Goal: Task Accomplishment & Management: Use online tool/utility

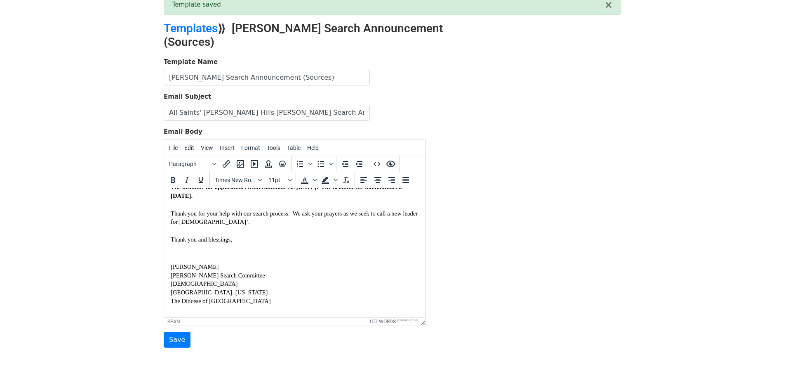
scroll to position [79, 0]
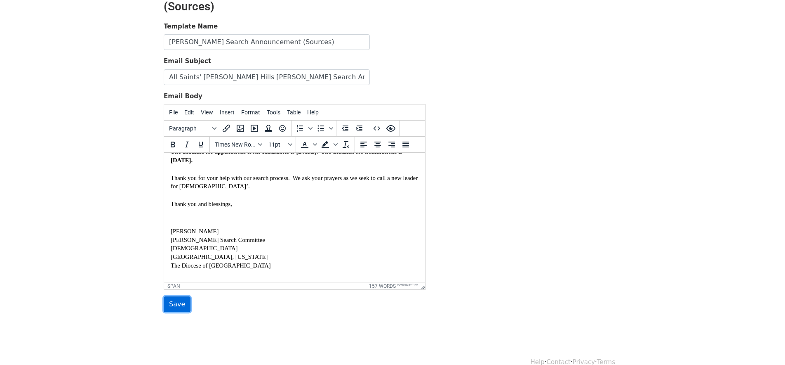
click at [174, 296] on input "Save" at bounding box center [177, 304] width 27 height 16
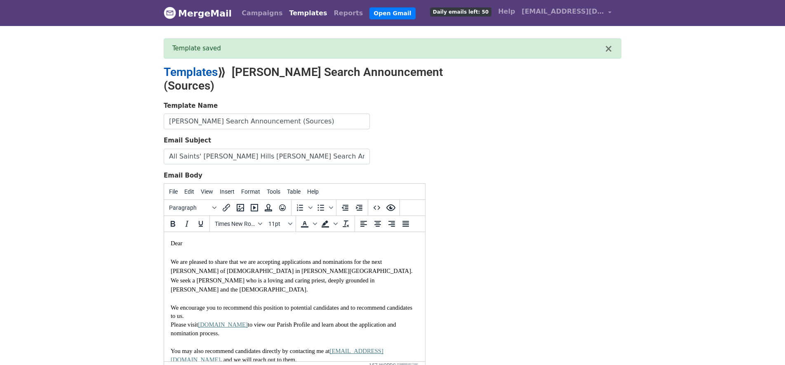
click at [186, 71] on link "Templates" at bounding box center [191, 72] width 54 height 14
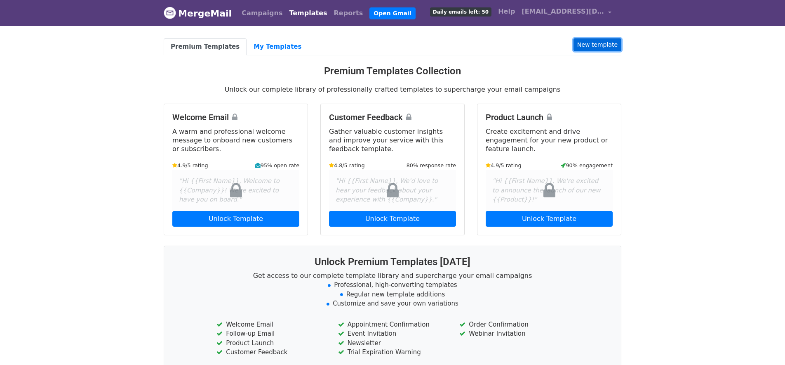
click at [595, 42] on link "New template" at bounding box center [598, 44] width 48 height 13
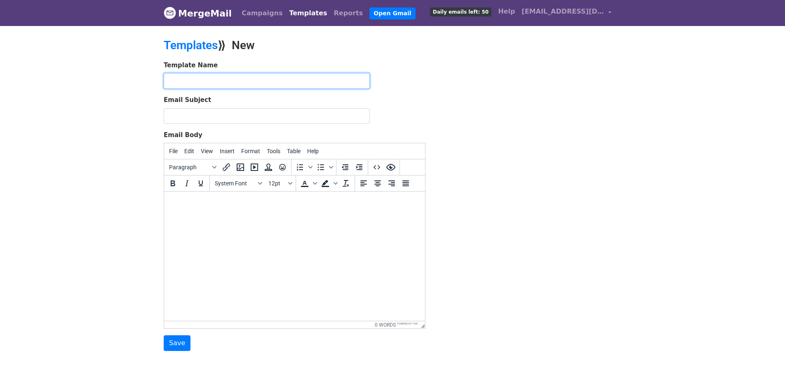
click at [245, 80] on input "text" at bounding box center [267, 81] width 206 height 16
click at [304, 82] on input "Rector Search Announcement (Sources)" at bounding box center [267, 81] width 206 height 16
click at [291, 80] on input "Rector Search Announcement (Sources) Susan" at bounding box center [267, 81] width 206 height 16
type input "Rector Search Announcement (Sources) From Susan"
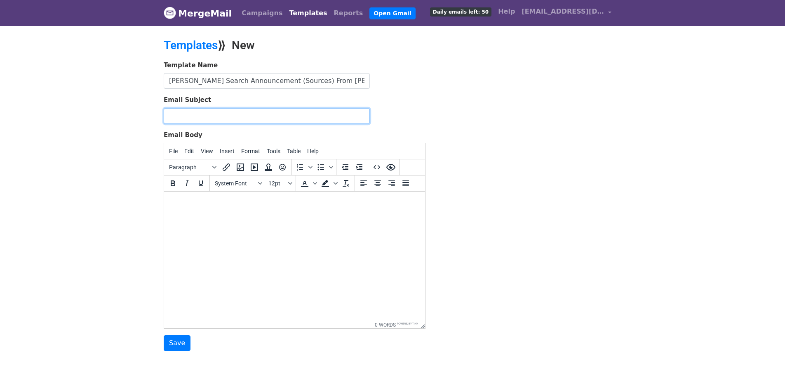
click at [274, 113] on input "Email Subject" at bounding box center [267, 116] width 206 height 16
type input "All Saints' Beverly Hills Rector Search Announcement"
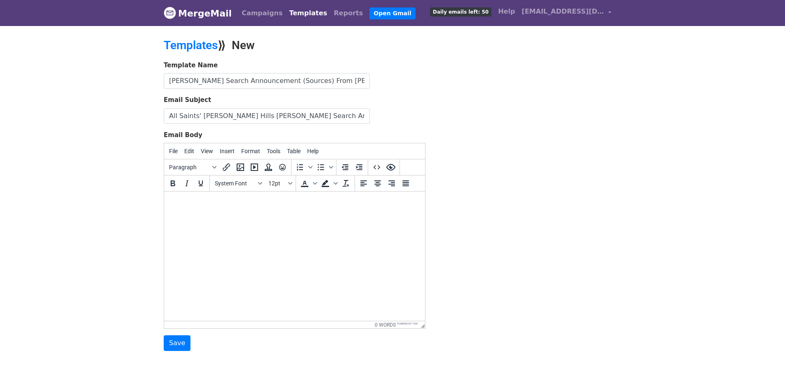
click at [311, 214] on html at bounding box center [294, 202] width 261 height 22
paste body
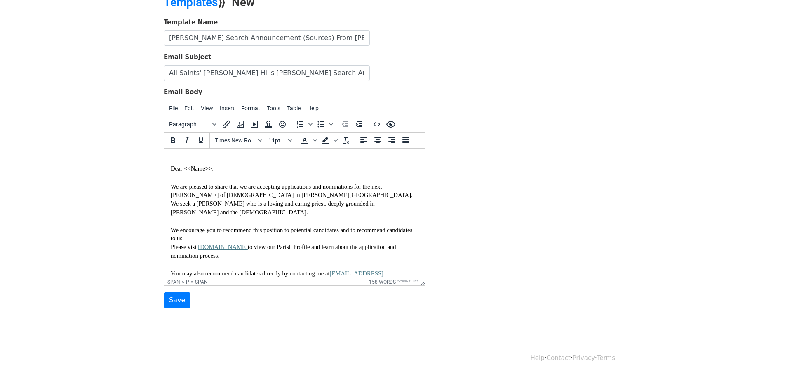
scroll to position [42, 0]
click at [212, 169] on span "Dear <<Name>>," at bounding box center [192, 169] width 43 height 7
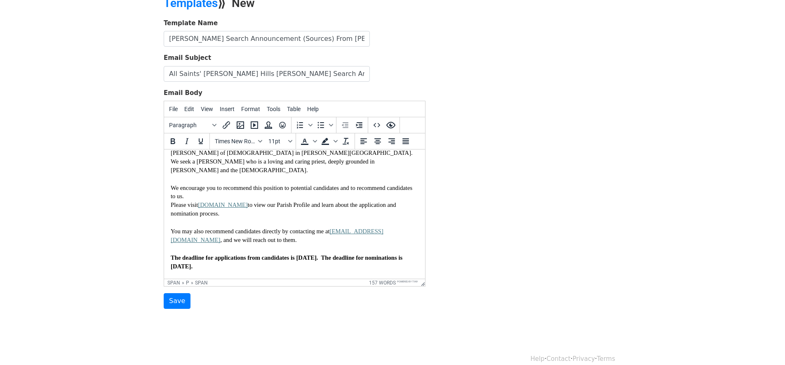
scroll to position [43, 0]
click at [172, 201] on span "Please visit" at bounding box center [184, 204] width 27 height 7
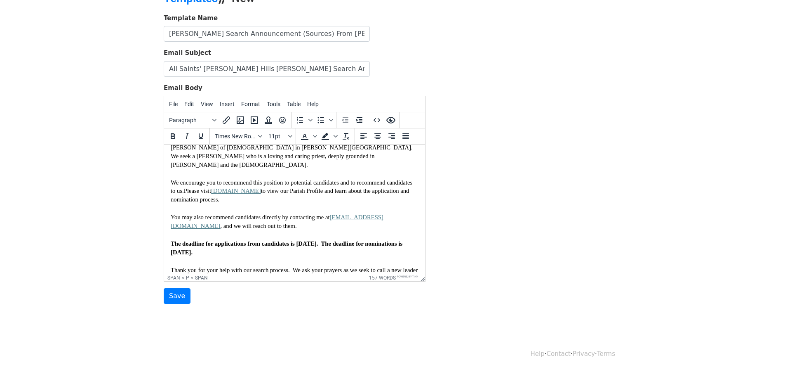
scroll to position [0, 0]
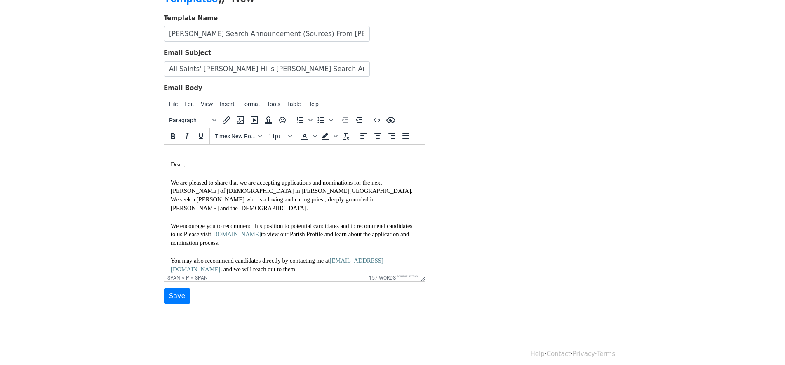
click at [171, 164] on span "Dear ," at bounding box center [178, 164] width 15 height 7
click at [221, 153] on body "Dear , We are pleased to share that we are accepting applications and nominatio…" at bounding box center [295, 282] width 248 height 263
click at [247, 166] on p "Dear ," at bounding box center [295, 164] width 248 height 9
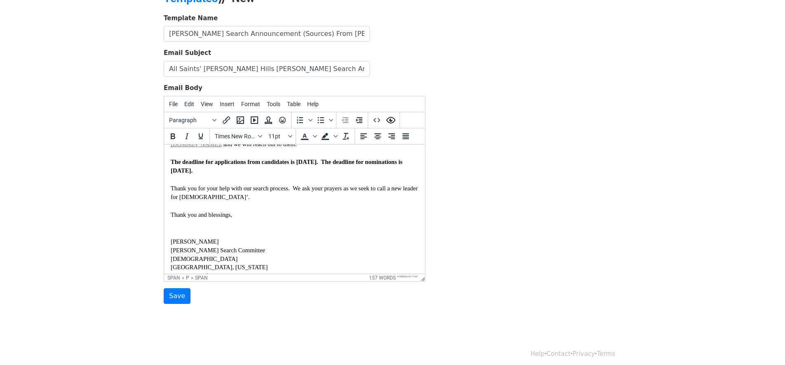
scroll to position [141, 0]
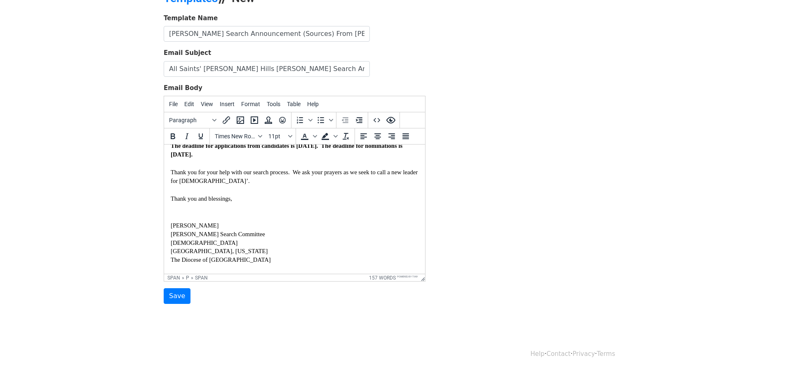
click at [212, 208] on body "Dear , We are pleased to share that we are accepting applications and nominatio…" at bounding box center [295, 141] width 248 height 263
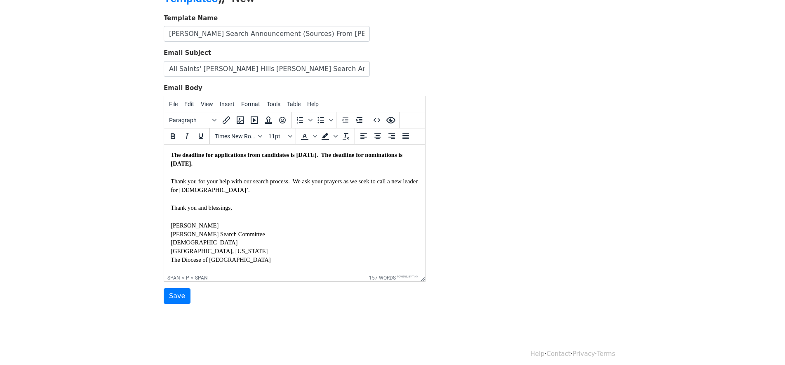
click at [346, 221] on p "Susan Humphreville" at bounding box center [295, 225] width 248 height 9
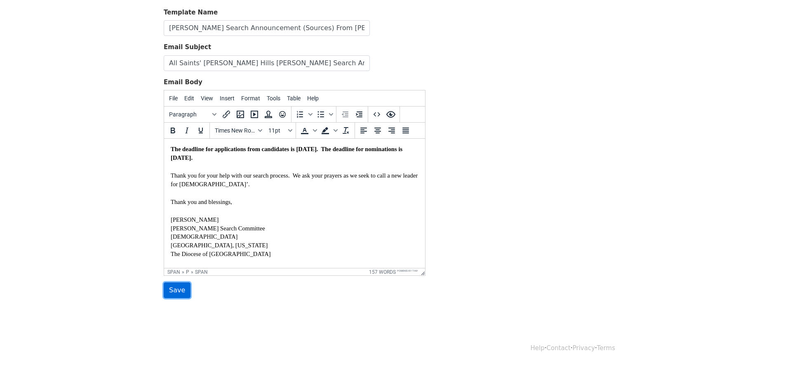
click at [175, 290] on input "Save" at bounding box center [177, 290] width 27 height 16
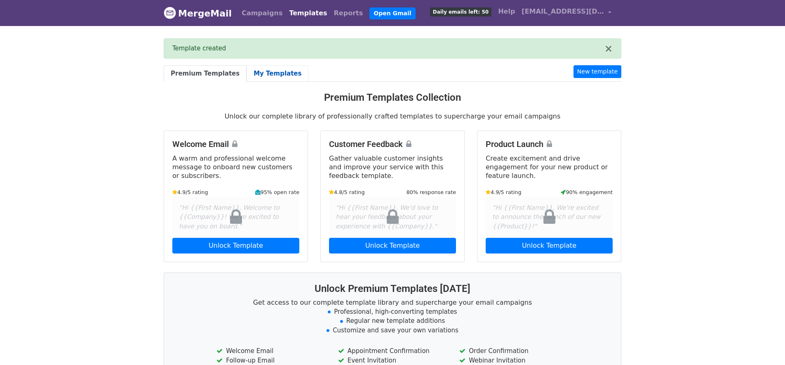
click at [264, 73] on link "My Templates" at bounding box center [278, 73] width 62 height 17
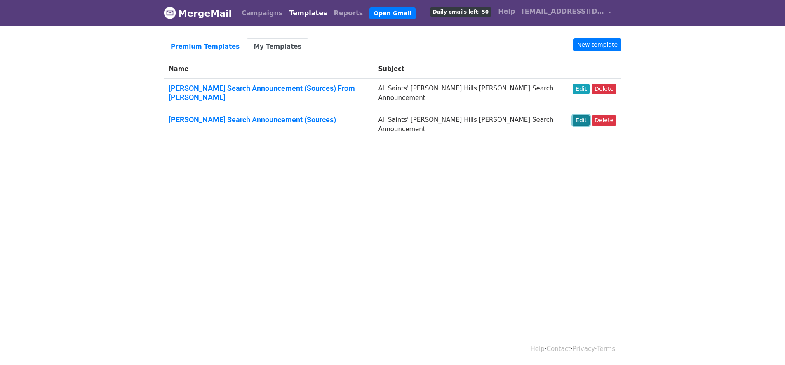
click at [578, 115] on link "Edit" at bounding box center [581, 120] width 17 height 10
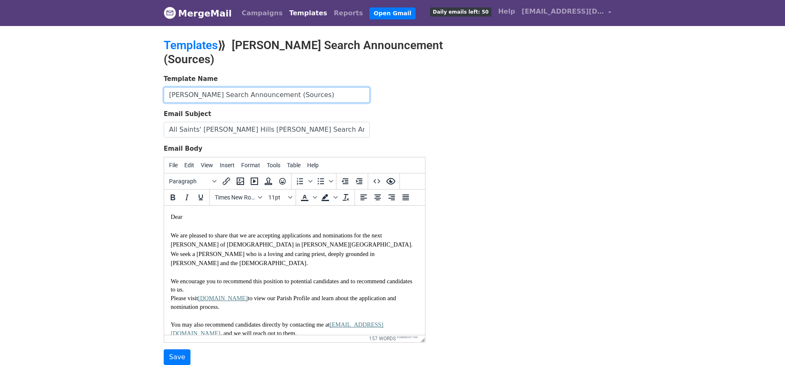
click at [312, 87] on input "[PERSON_NAME] Search Announcement (Sources)" at bounding box center [267, 95] width 206 height 16
type input "[PERSON_NAME] Search Announcement (Sources) from [PERSON_NAME]"
click at [256, 216] on div "Dear" at bounding box center [295, 216] width 248 height 9
click at [290, 256] on body "Dear , We are pleased to share that we are accepting applications and nominatio…" at bounding box center [295, 345] width 248 height 266
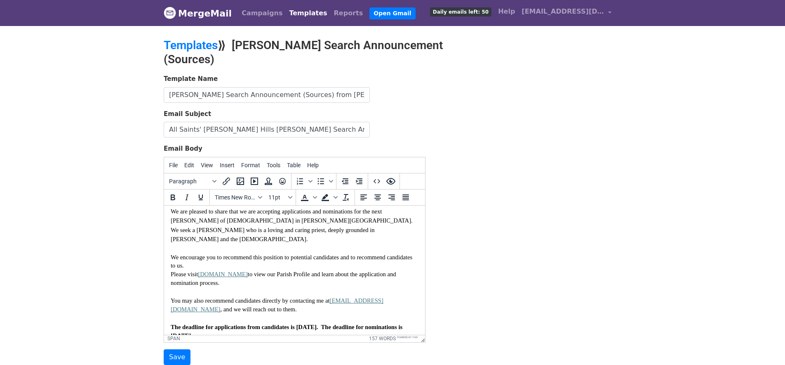
scroll to position [27, 0]
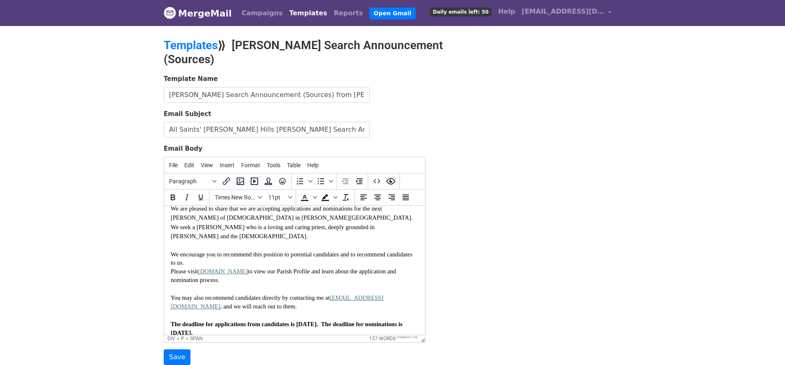
click at [171, 267] on span "Please visit" at bounding box center [184, 270] width 27 height 7
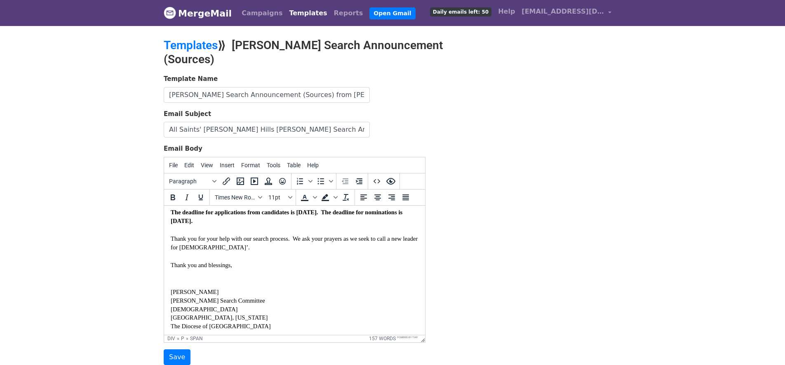
scroll to position [132, 0]
click at [262, 278] on div "We encourage you to recommend this position to potential candidates and to reco…" at bounding box center [295, 236] width 248 height 202
click at [338, 297] on p "[DEMOGRAPHIC_DATA]" at bounding box center [295, 301] width 248 height 9
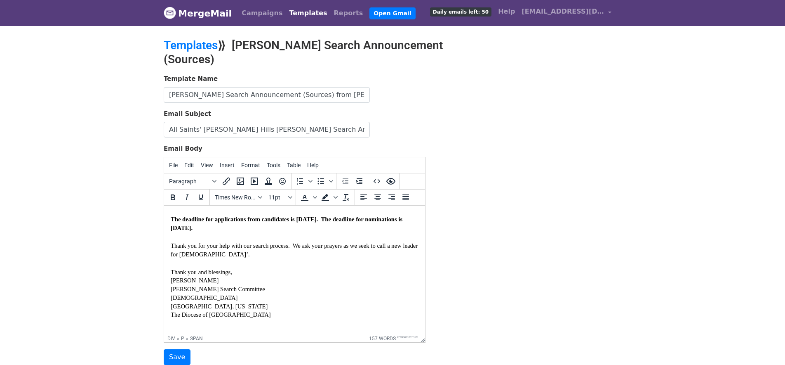
scroll to position [118, 0]
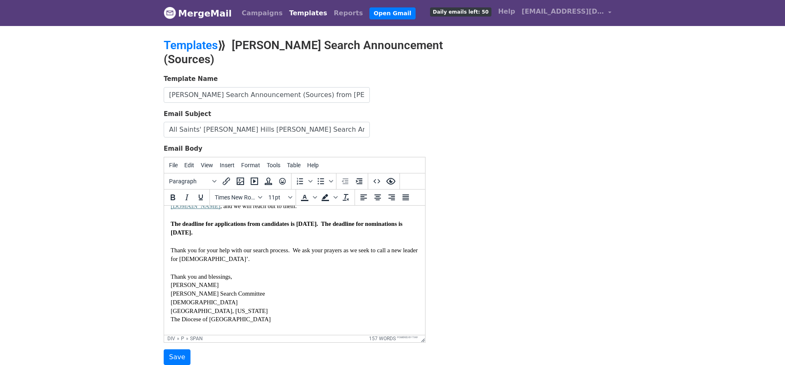
click at [261, 272] on p "Thank you and blessings," at bounding box center [295, 276] width 248 height 9
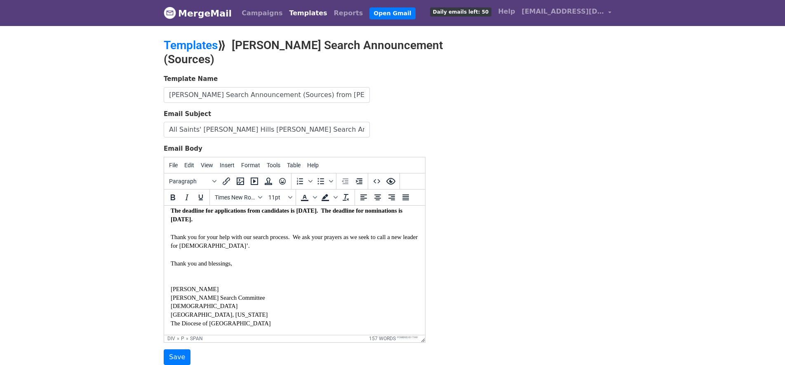
scroll to position [127, 0]
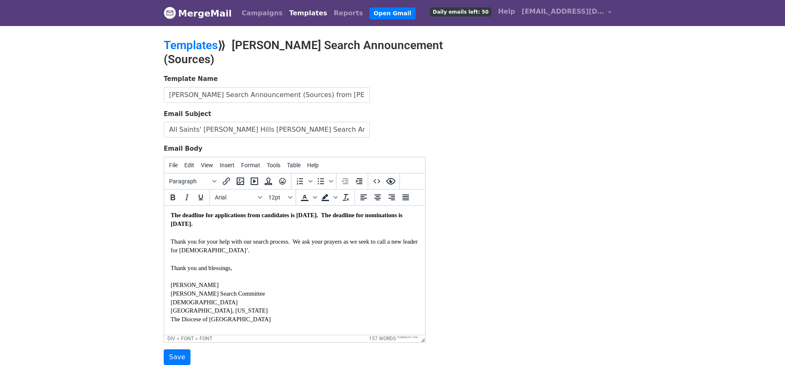
click at [263, 253] on div "We encourage you to recommend this position to potential candidates and to reco…" at bounding box center [295, 236] width 248 height 192
click at [282, 267] on p "Thank you and blessings," at bounding box center [295, 271] width 248 height 17
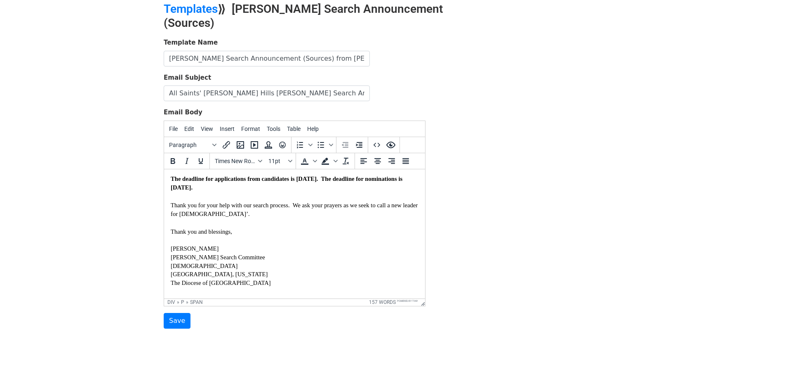
scroll to position [38, 0]
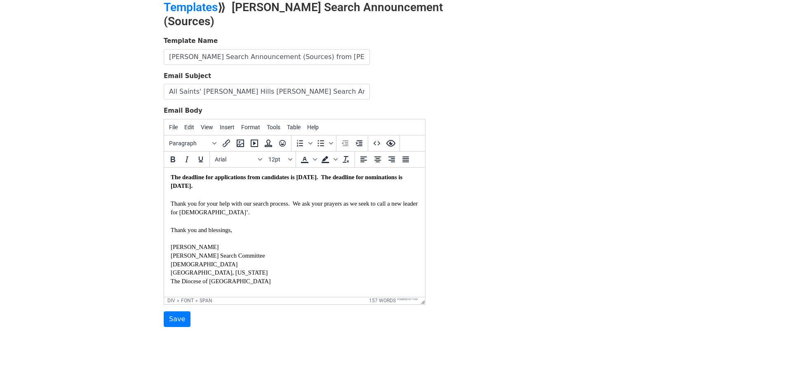
click at [336, 284] on div "We encourage you to recommend this position to potential candidates and to reco…" at bounding box center [295, 198] width 248 height 192
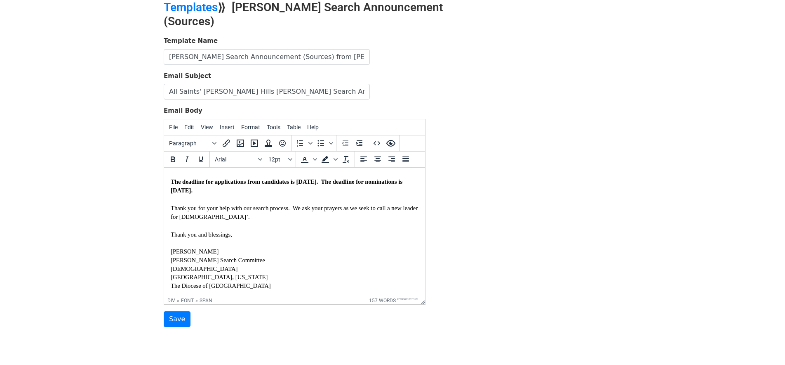
scroll to position [118, 0]
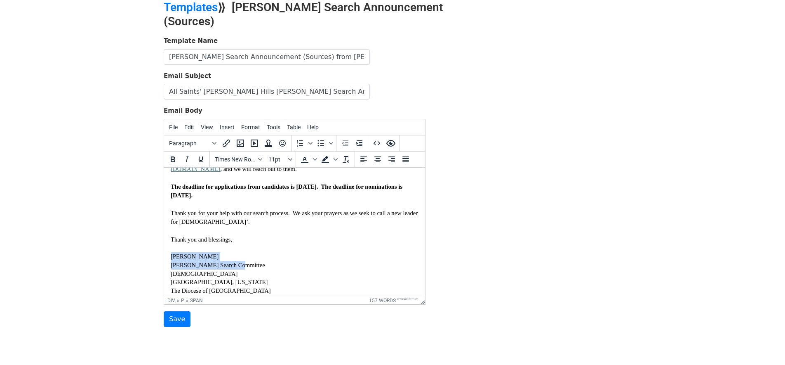
drag, startPoint x: 171, startPoint y: 250, endPoint x: 242, endPoint y: 258, distance: 70.9
click at [242, 258] on div "We encourage you to recommend this position to potential candidates and to reco…" at bounding box center [295, 202] width 248 height 183
click at [327, 279] on p "Beverly Hills, California" at bounding box center [295, 281] width 248 height 9
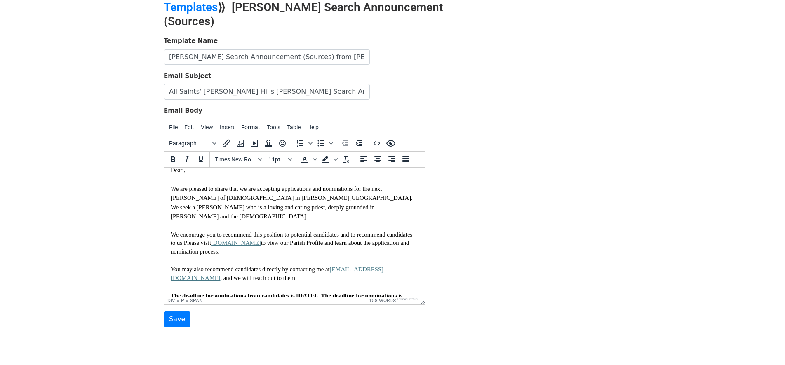
scroll to position [0, 0]
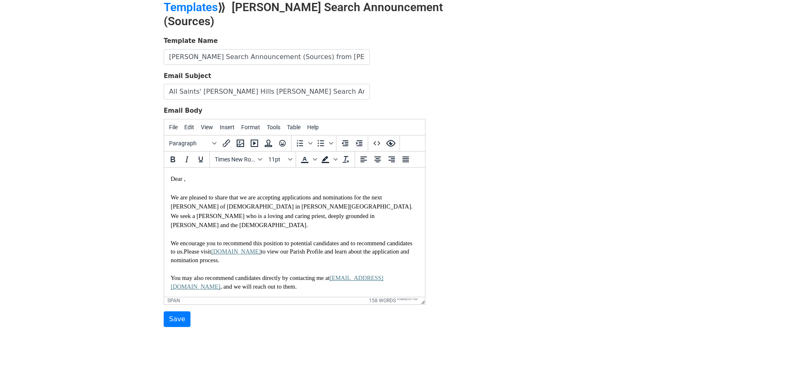
drag, startPoint x: 277, startPoint y: 205, endPoint x: 279, endPoint y: 211, distance: 5.9
click at [277, 206] on span "We are pleased to share that we are accepting applications and nominations for …" at bounding box center [293, 210] width 245 height 34
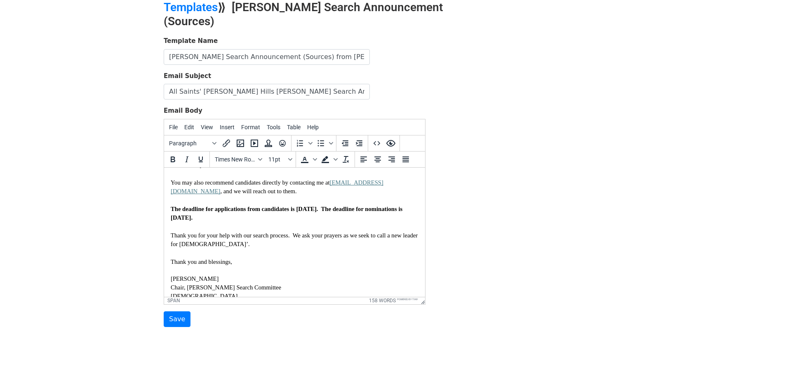
scroll to position [96, 0]
click at [293, 231] on span "Thank you for your help with our search process. We ask your prayers as we seek…" at bounding box center [295, 238] width 249 height 15
click at [349, 204] on span "The deadline for applications from candidates is Friday, October 31. The deadli…" at bounding box center [287, 211] width 233 height 15
click at [320, 214] on div "We encourage you to recommend this position to potential candidates and to reco…" at bounding box center [295, 224] width 248 height 183
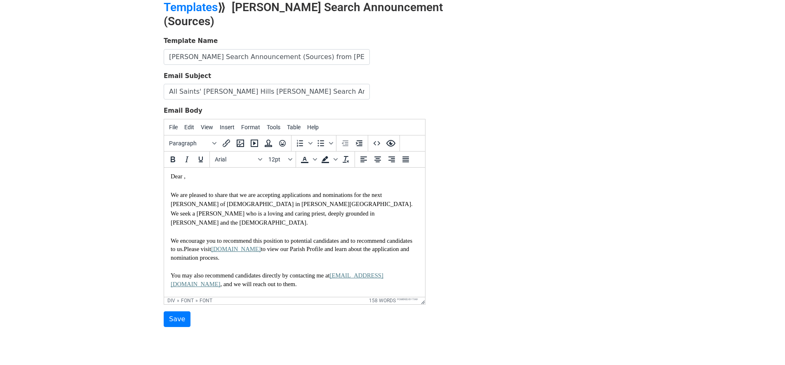
scroll to position [0, 0]
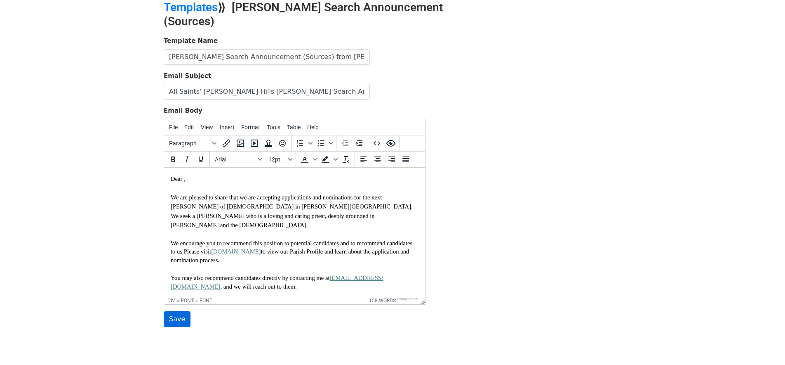
click at [178, 311] on input "Save" at bounding box center [177, 319] width 27 height 16
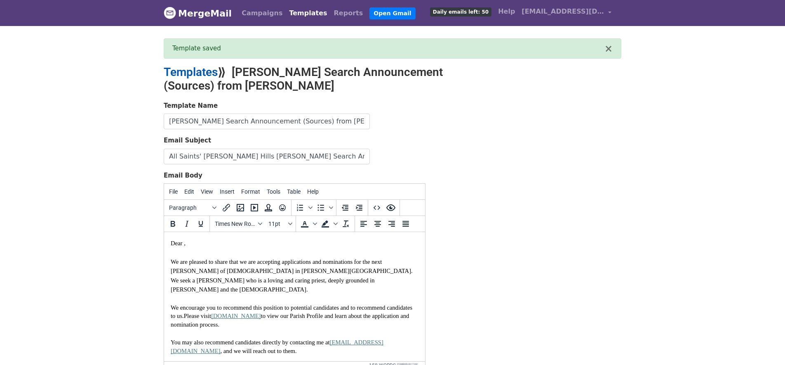
click at [189, 73] on link "Templates" at bounding box center [191, 72] width 54 height 14
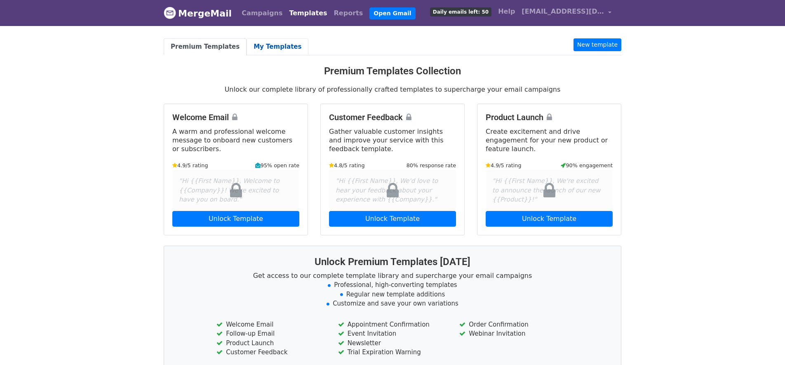
click at [278, 47] on link "My Templates" at bounding box center [278, 46] width 62 height 17
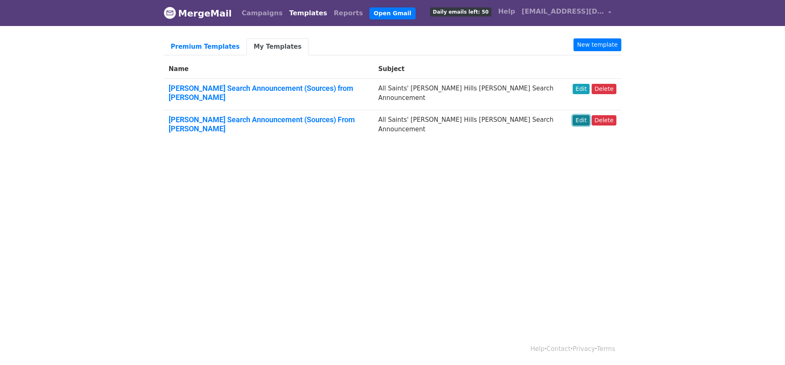
click at [586, 115] on link "Edit" at bounding box center [581, 120] width 17 height 10
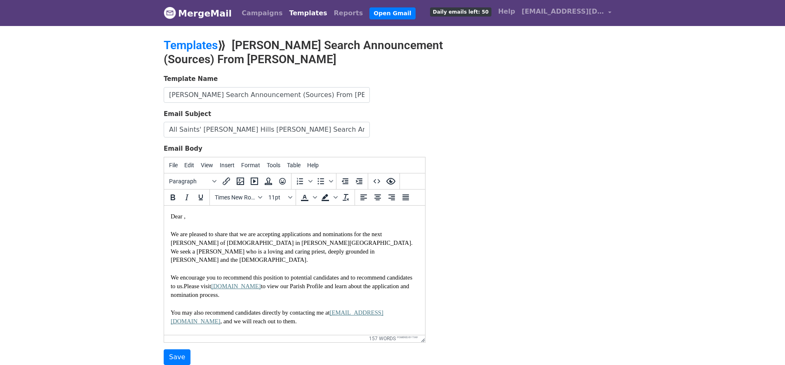
click at [277, 242] on span "We are pleased to share that we are accepting applications and nominations for …" at bounding box center [293, 246] width 245 height 32
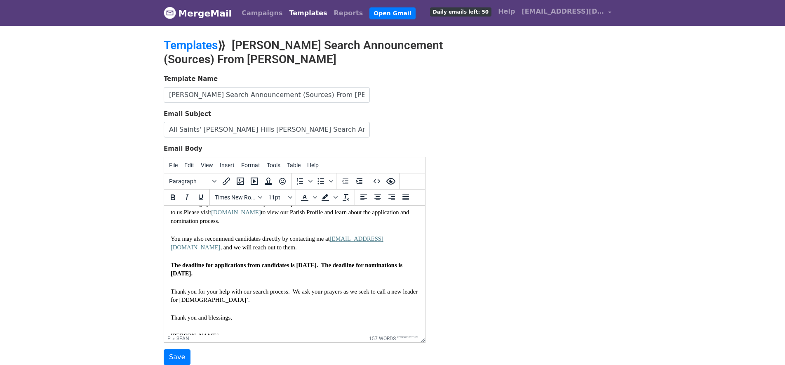
scroll to position [76, 0]
click at [349, 259] on span "The deadline for applications from candidates is [DATE]. The deadline for nomin…" at bounding box center [287, 266] width 233 height 15
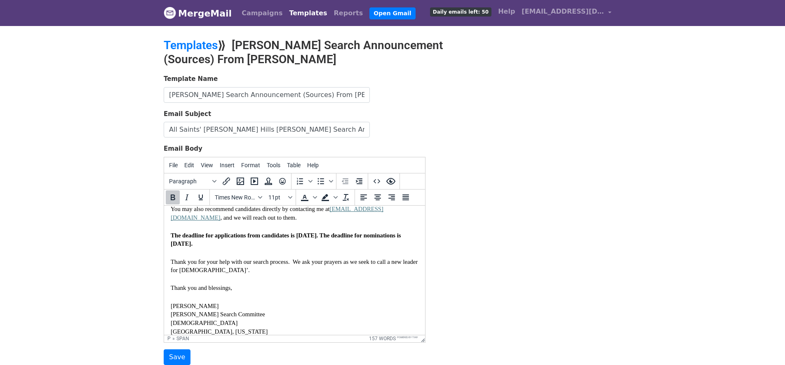
scroll to position [113, 0]
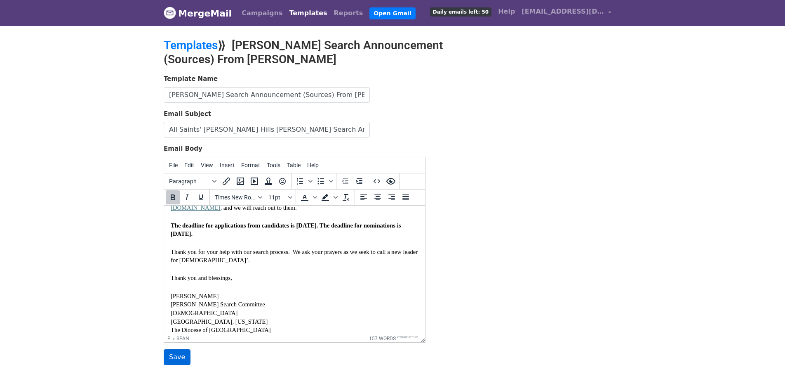
click at [170, 356] on input "Save" at bounding box center [177, 357] width 27 height 16
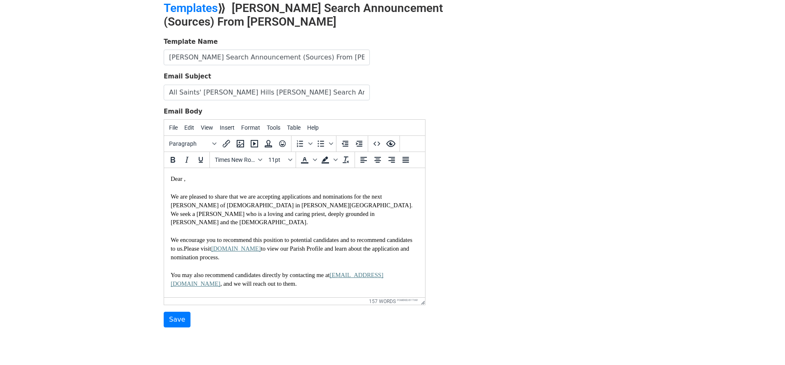
scroll to position [93, 0]
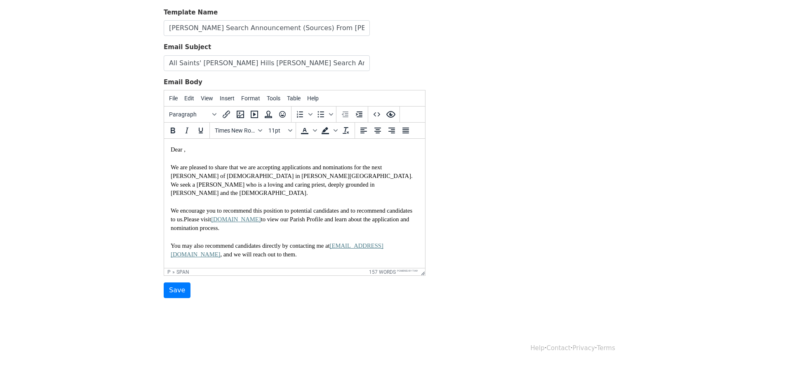
click at [263, 176] on span "We are pleased to share that we are accepting applications and nominations for …" at bounding box center [292, 180] width 243 height 32
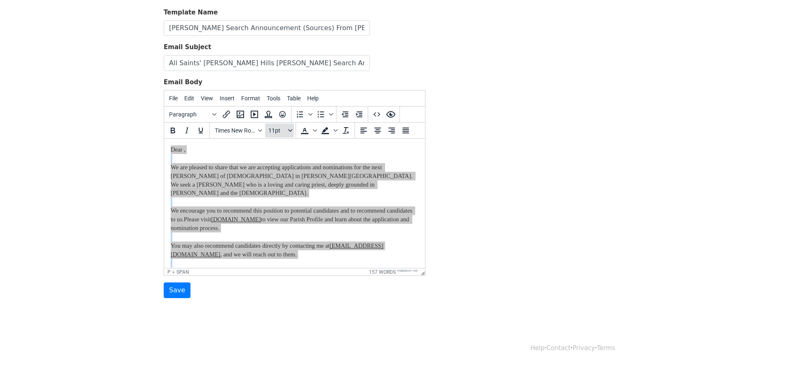
click at [290, 129] on icon "Font sizes" at bounding box center [290, 130] width 4 height 4
click at [286, 169] on div "12pt" at bounding box center [288, 172] width 12 height 10
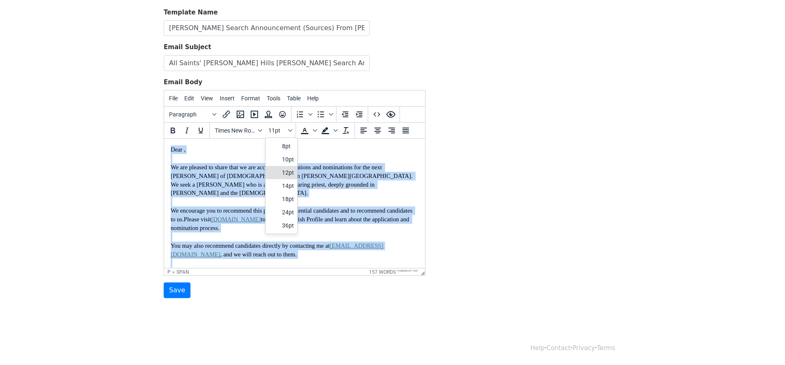
scroll to position [7, 0]
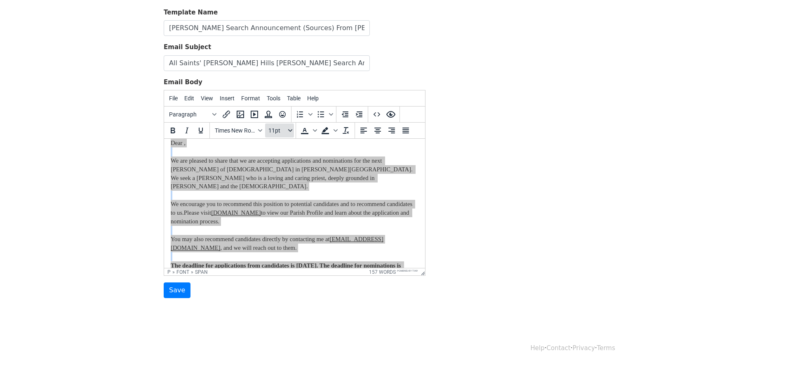
click at [288, 128] on icon "Font sizes" at bounding box center [290, 130] width 4 height 4
click at [282, 169] on div "12pt" at bounding box center [288, 172] width 12 height 10
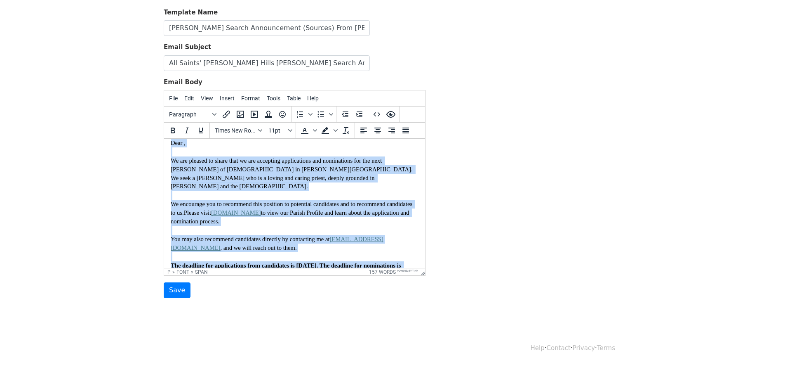
click at [256, 178] on span "We are pleased to share that we are accepting applications and nominations for …" at bounding box center [292, 173] width 243 height 32
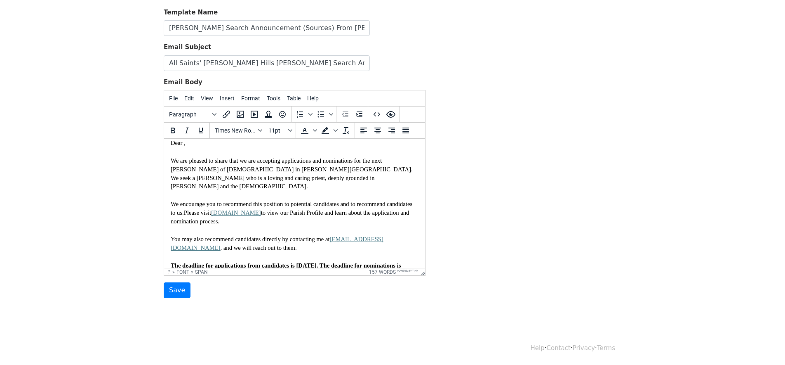
click at [242, 172] on span "We are pleased to share that we are accepting applications and nominations for …" at bounding box center [292, 173] width 243 height 32
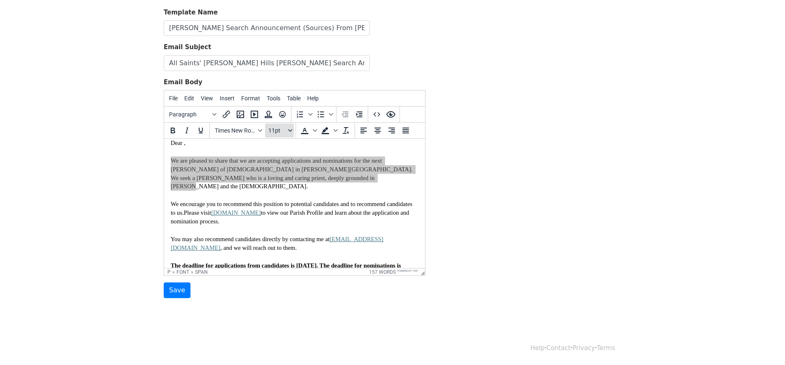
click at [289, 128] on icon "Font sizes" at bounding box center [290, 130] width 4 height 4
click at [285, 175] on div "12pt" at bounding box center [288, 172] width 12 height 10
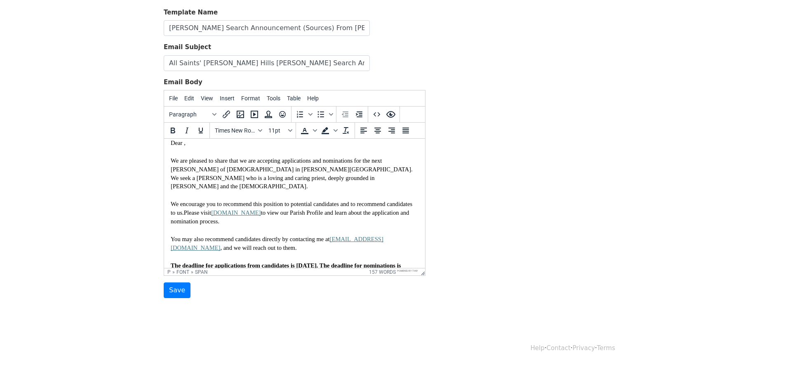
click at [342, 180] on p "We are pleased to share that we are accepting applications and nominations for …" at bounding box center [295, 173] width 248 height 34
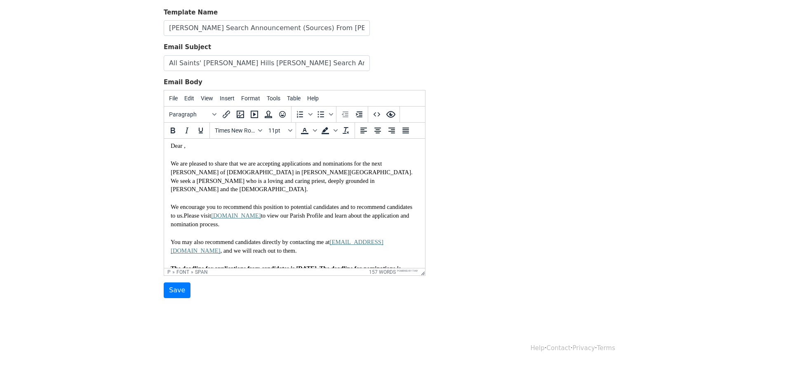
scroll to position [2, 0]
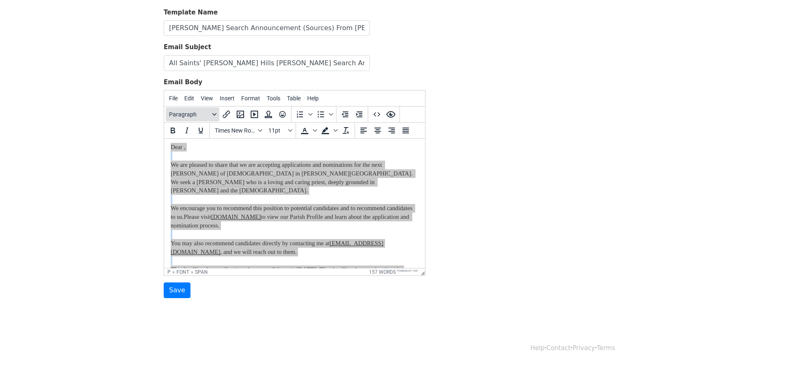
click at [214, 111] on button "Paragraph" at bounding box center [193, 114] width 54 height 14
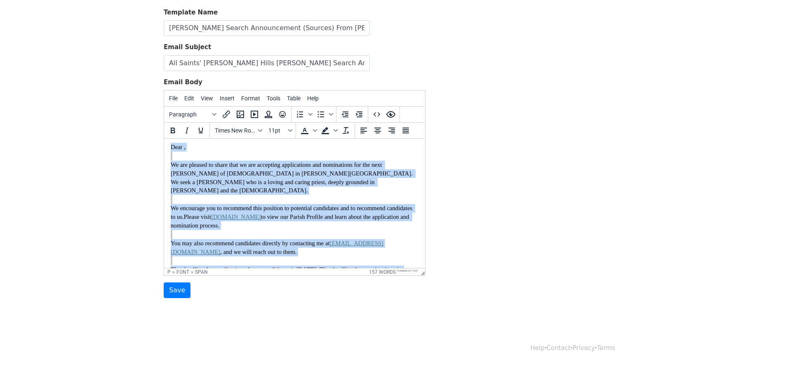
click at [292, 149] on p "Dear ," at bounding box center [295, 147] width 248 height 9
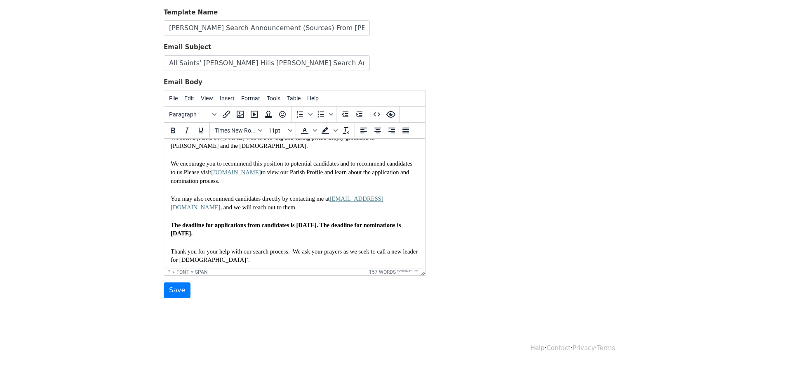
scroll to position [0, 0]
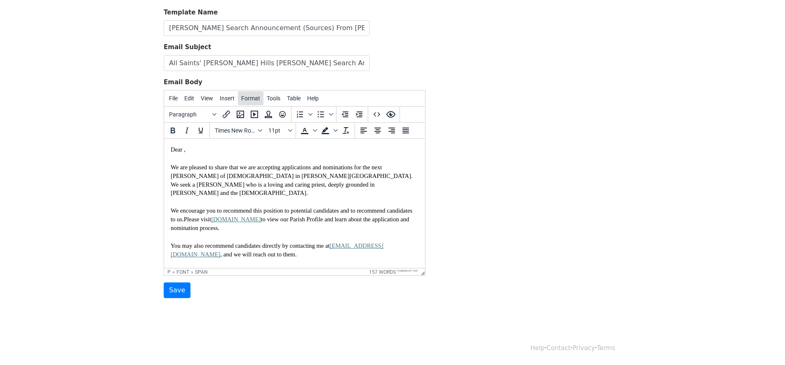
click at [254, 97] on span "Format" at bounding box center [250, 98] width 19 height 7
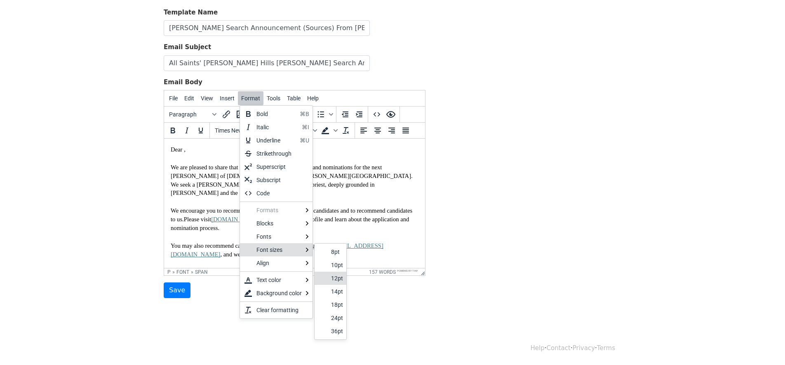
click at [339, 276] on div "12pt" at bounding box center [337, 278] width 12 height 10
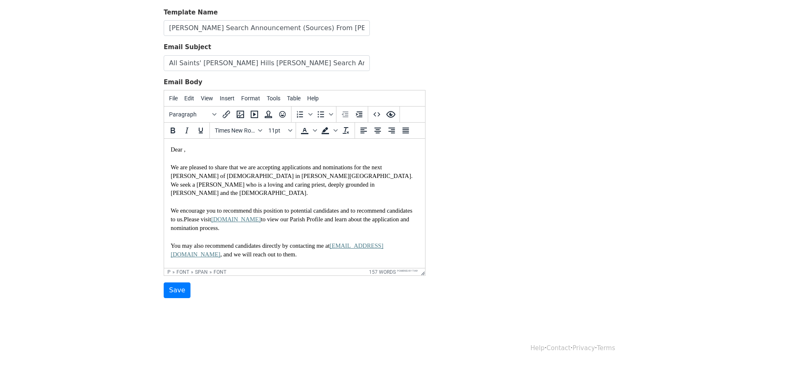
click at [217, 172] on font "We are pleased to share that we are accepting applications and nominations for …" at bounding box center [292, 179] width 243 height 33
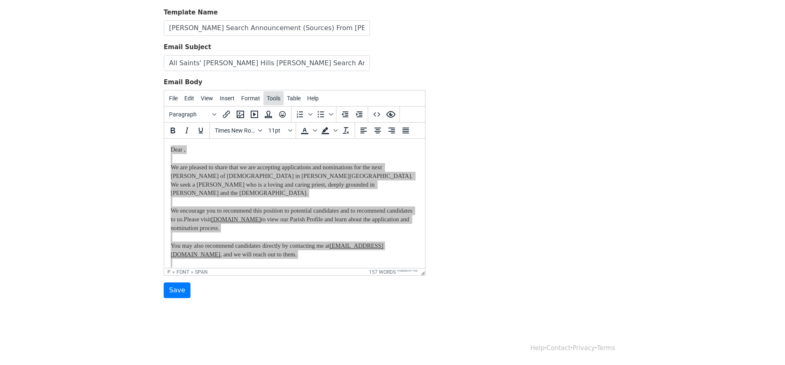
click at [273, 98] on span "Tools" at bounding box center [274, 98] width 14 height 7
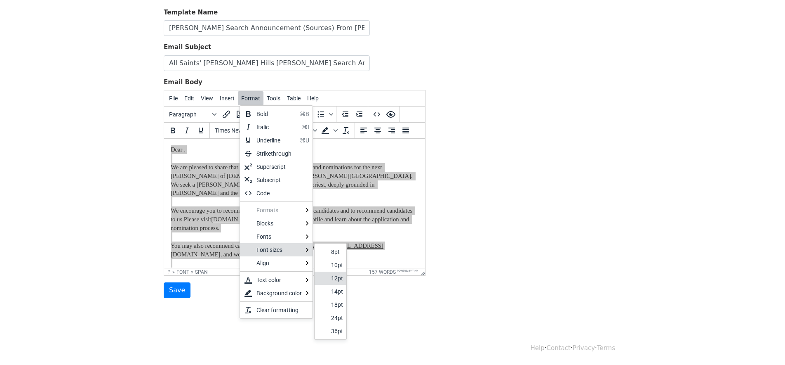
click at [332, 277] on div "12pt" at bounding box center [337, 278] width 12 height 10
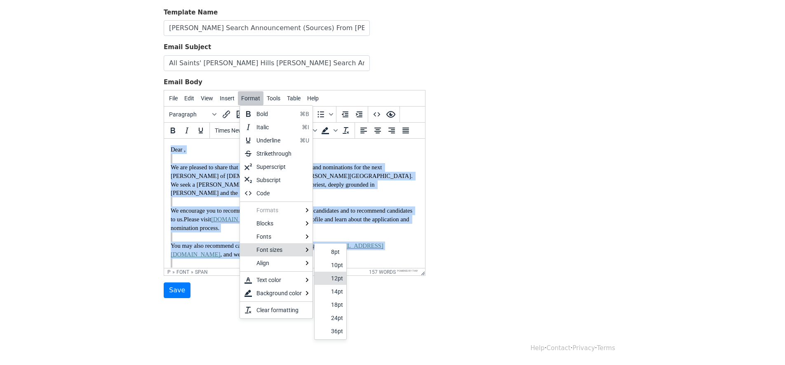
scroll to position [7, 0]
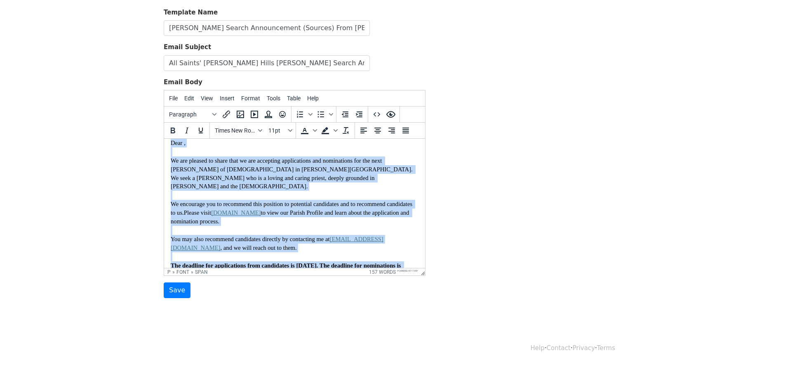
click at [285, 226] on body "Dear , We are pleased to share that we are accepting applications and nominatio…" at bounding box center [295, 256] width 248 height 235
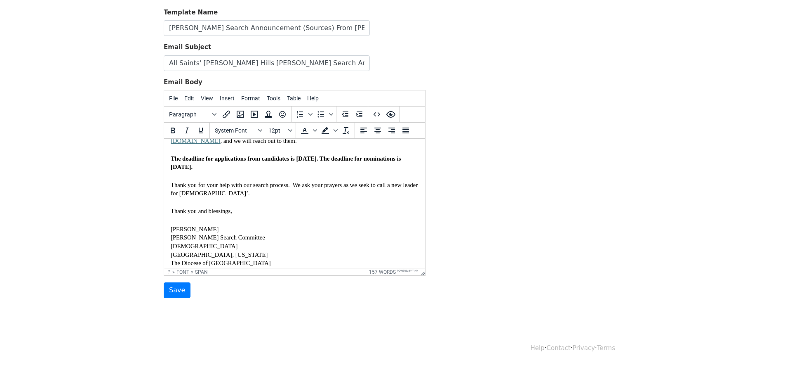
scroll to position [0, 0]
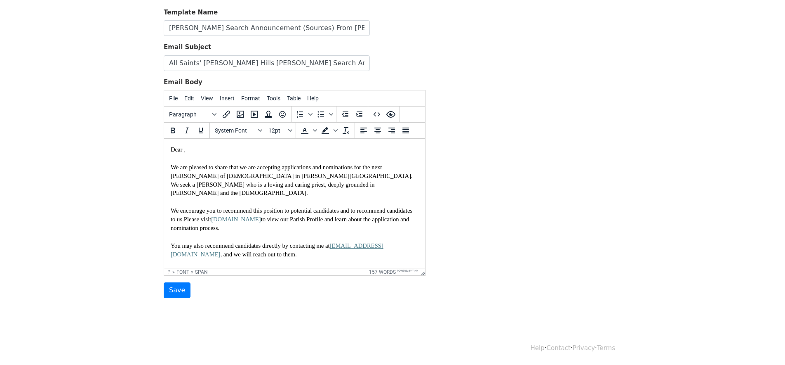
click at [228, 174] on span "We are pleased to share that we are accepting applications and nominations for …" at bounding box center [292, 180] width 243 height 32
click at [254, 160] on body "Dear , We are pleased to share that we are accepting applications and nominatio…" at bounding box center [295, 262] width 248 height 235
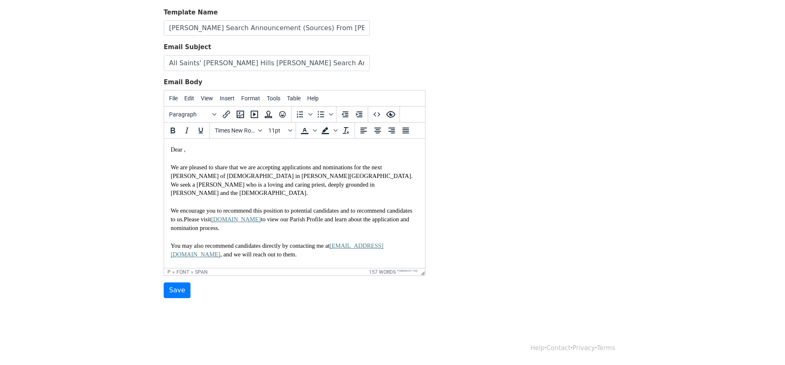
click at [228, 149] on p "Dear ," at bounding box center [295, 149] width 248 height 9
click at [229, 143] on html "Dear , We are pleased to share that we are accepting applications and nominatio…" at bounding box center [294, 263] width 261 height 249
click at [230, 155] on body "Dear , We are pleased to share that we are accepting applications and nominatio…" at bounding box center [295, 262] width 248 height 235
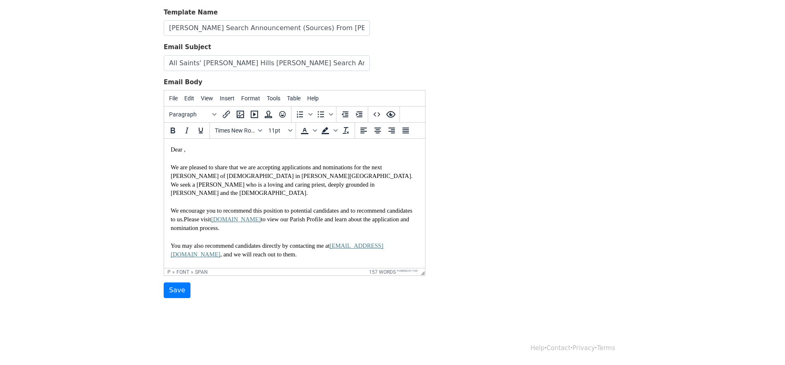
click at [230, 155] on body "Dear , We are pleased to share that we are accepting applications and nominatio…" at bounding box center [295, 262] width 248 height 235
click at [232, 188] on p "We are pleased to share that we are accepting applications and nominations for …" at bounding box center [295, 180] width 248 height 34
click at [246, 207] on span "We encourage you to recommend this position to potential candidates and to reco…" at bounding box center [292, 214] width 243 height 15
click at [245, 207] on span "We encourage you to recommend this position to potential candidates and to reco…" at bounding box center [292, 214] width 243 height 15
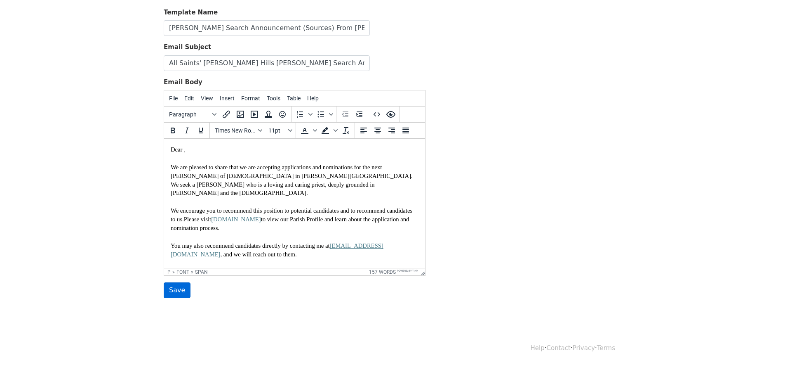
click at [175, 289] on input "Save" at bounding box center [177, 290] width 27 height 16
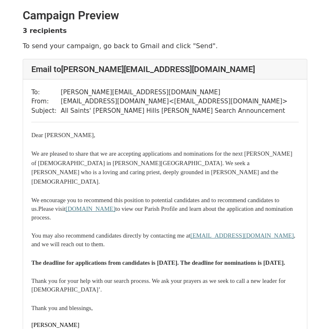
click at [59, 136] on font "[PERSON_NAME]" at bounding box center [68, 135] width 51 height 7
drag, startPoint x: 31, startPoint y: 134, endPoint x: 103, endPoint y: 139, distance: 71.5
click at [103, 139] on div "Dear [PERSON_NAME] ," at bounding box center [164, 135] width 267 height 9
click at [52, 160] on div "Dear [PERSON_NAME] , We are pleased to share that we are accepting applications…" at bounding box center [164, 271] width 267 height 280
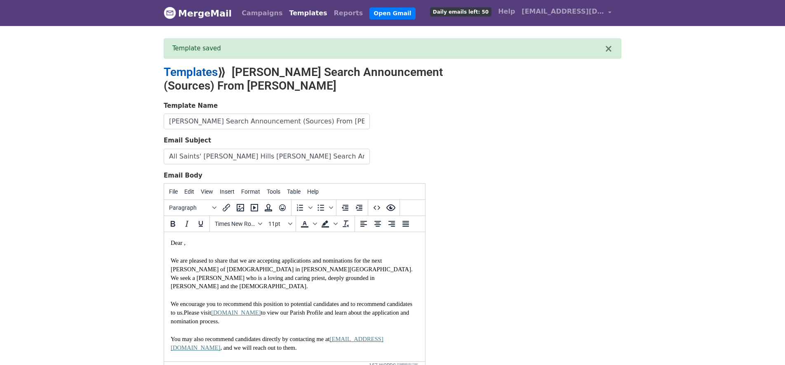
click at [193, 68] on link "Templates" at bounding box center [191, 72] width 54 height 14
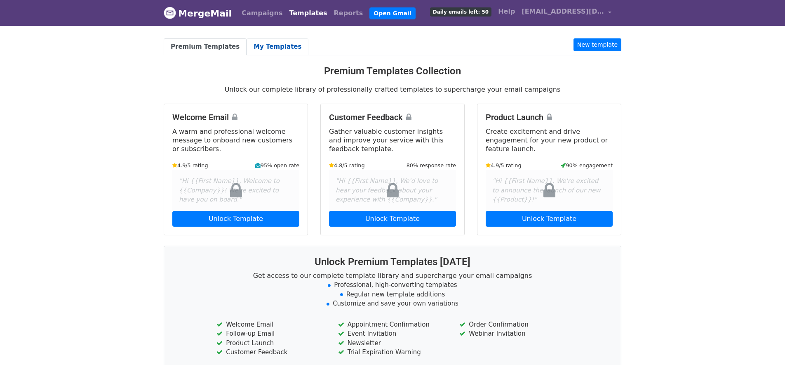
click at [258, 42] on link "My Templates" at bounding box center [278, 46] width 62 height 17
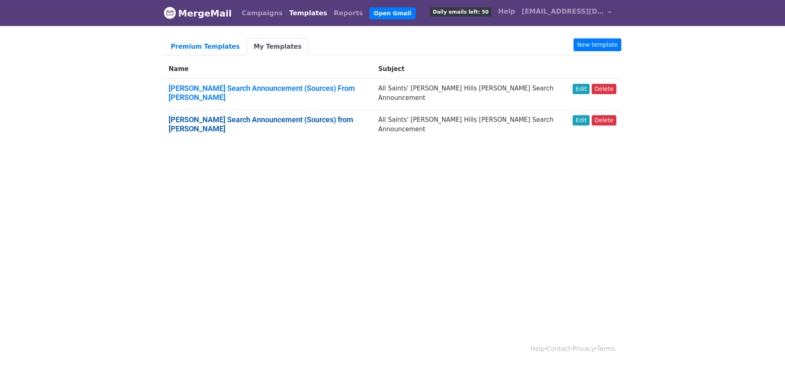
click at [259, 115] on link "Rector Search Announcement (Sources) from John Gude" at bounding box center [261, 124] width 185 height 18
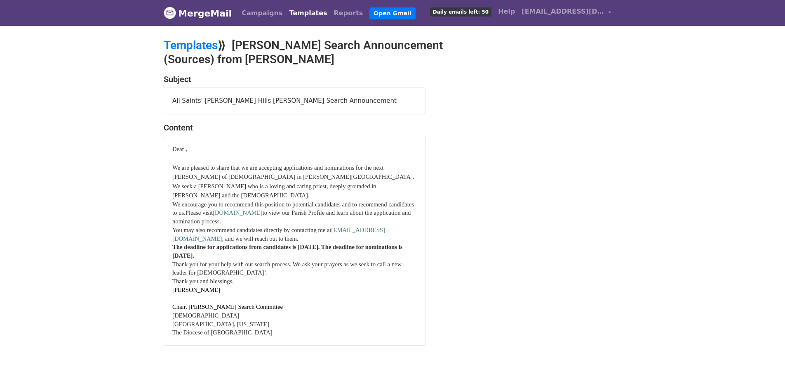
click at [256, 168] on span "We are pleased to share that we are accepting applications and nominations for …" at bounding box center [293, 181] width 242 height 35
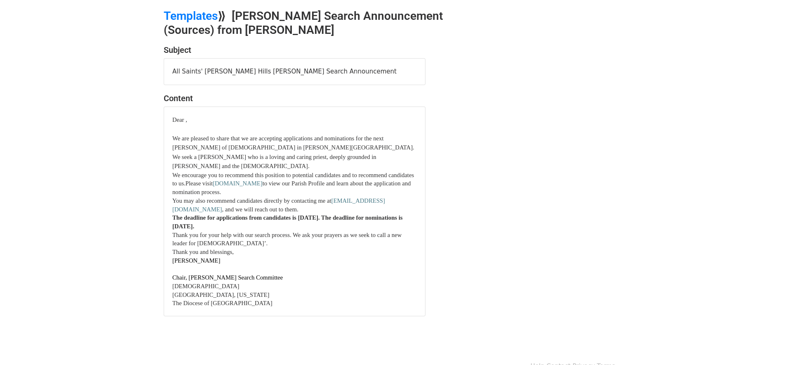
scroll to position [41, 0]
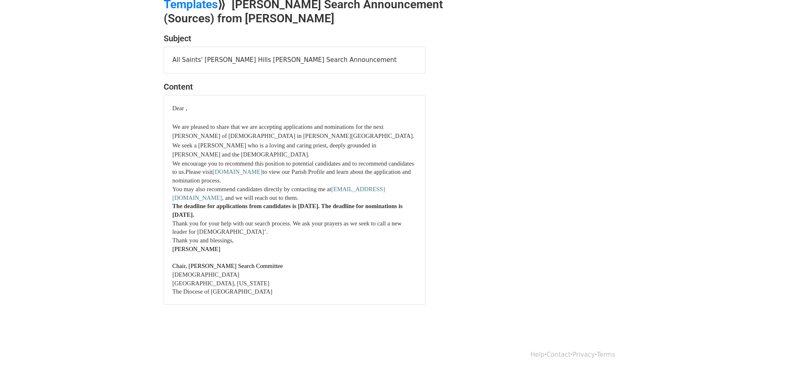
click at [261, 170] on p "We encourage you to recommend this position to potential candidates and to reco…" at bounding box center [294, 172] width 245 height 26
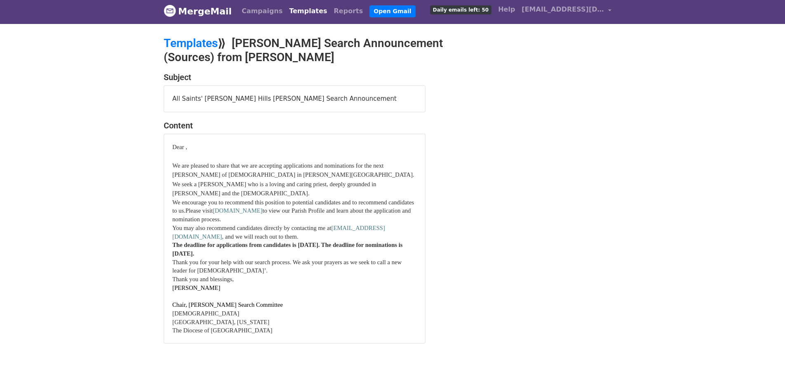
scroll to position [0, 0]
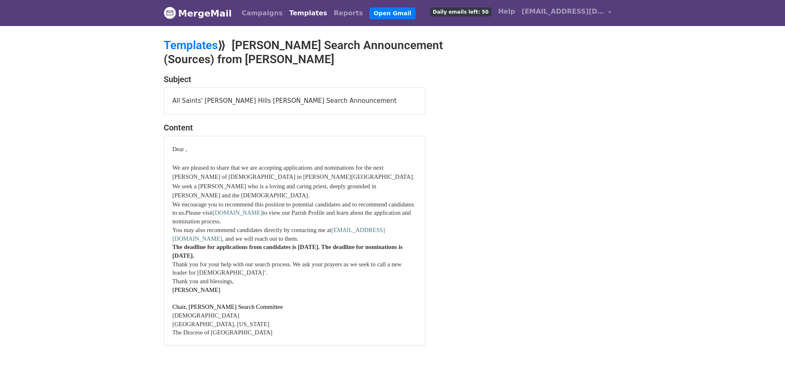
click at [209, 169] on span "We are pleased to share that we are accepting applications and nominations for …" at bounding box center [293, 181] width 242 height 35
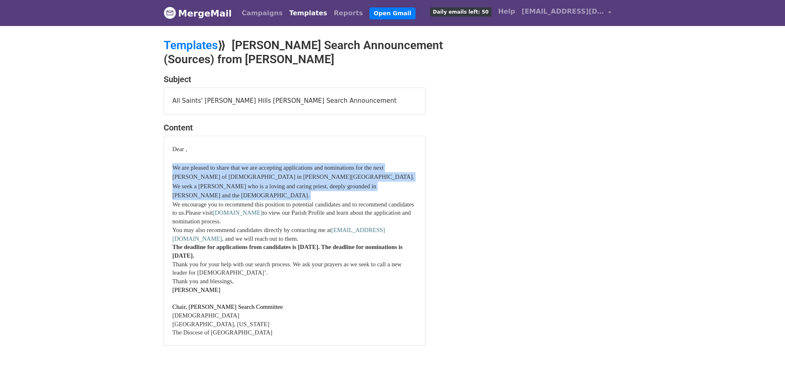
click at [209, 169] on span "We are pleased to share that we are accepting applications and nominations for …" at bounding box center [293, 181] width 242 height 35
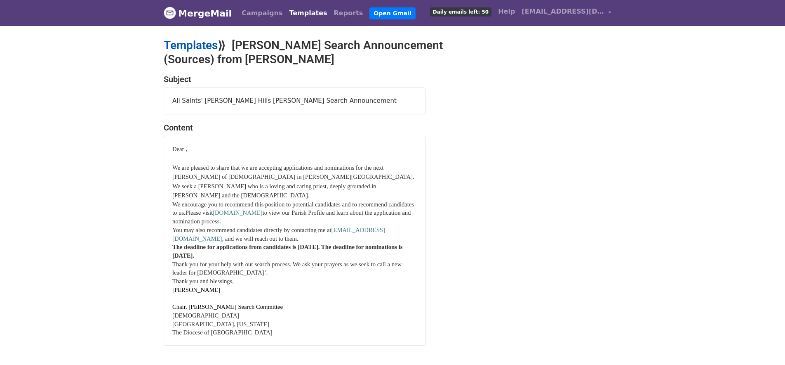
click at [196, 42] on link "Templates" at bounding box center [191, 45] width 54 height 14
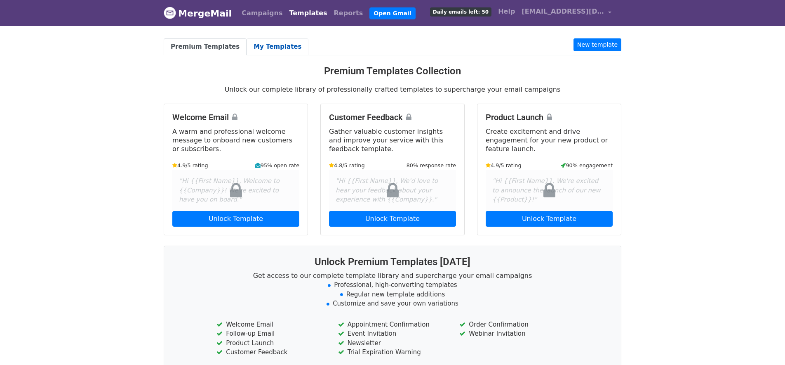
click at [266, 47] on link "My Templates" at bounding box center [278, 46] width 62 height 17
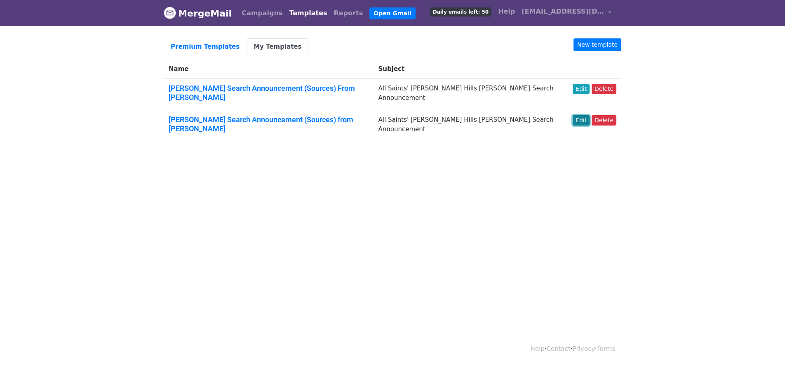
click at [583, 115] on link "Edit" at bounding box center [581, 120] width 17 height 10
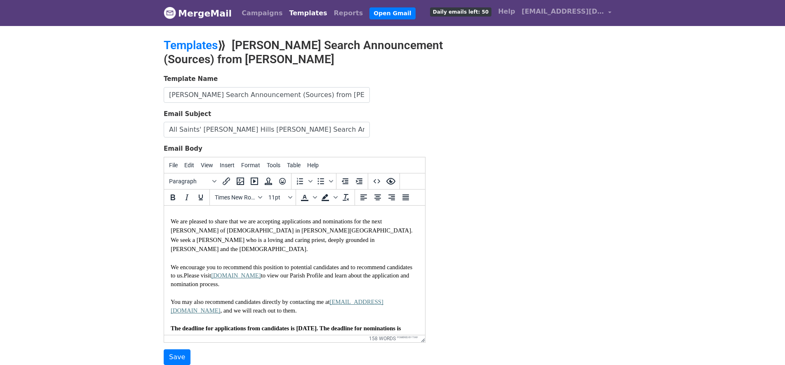
scroll to position [12, 0]
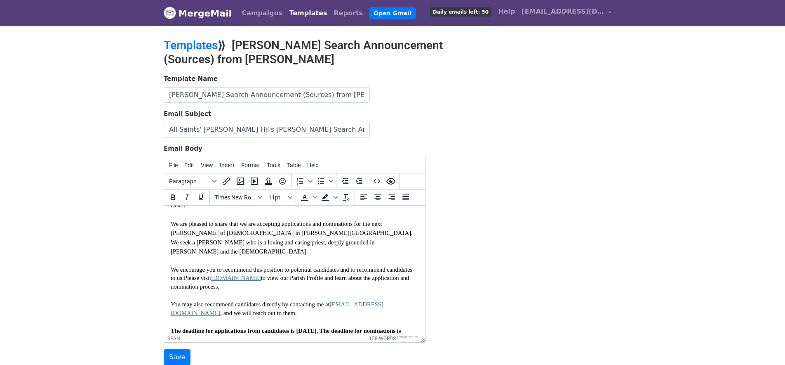
click at [246, 245] on span "We are pleased to share that we are accepting applications and nominations for …" at bounding box center [292, 237] width 243 height 34
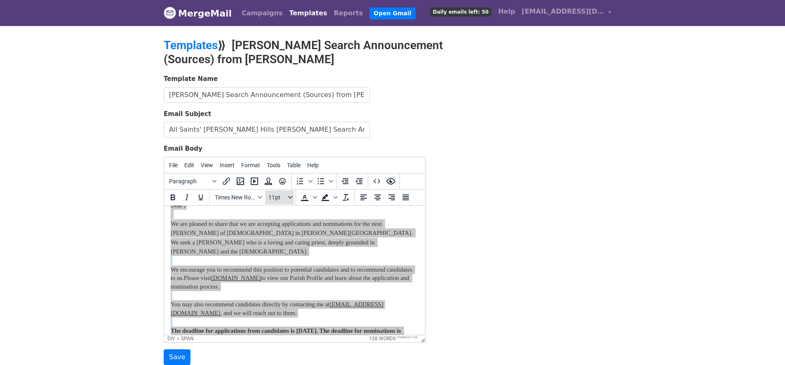
click at [287, 194] on button "11pt" at bounding box center [279, 197] width 29 height 14
click at [287, 236] on div "12pt" at bounding box center [288, 239] width 12 height 10
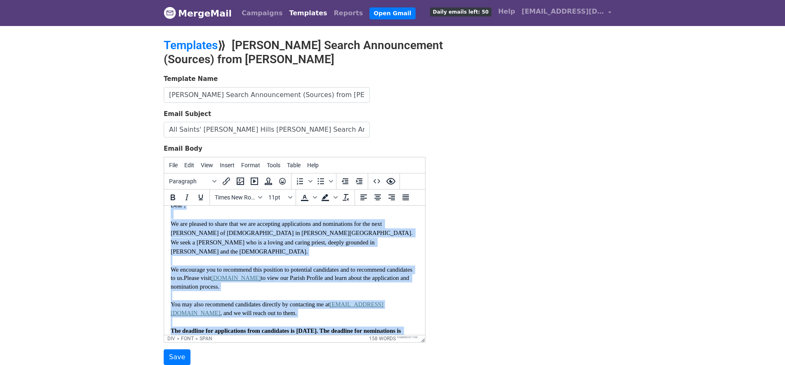
click at [294, 222] on span "We are pleased to share that we are accepting applications and nominations for …" at bounding box center [292, 237] width 243 height 34
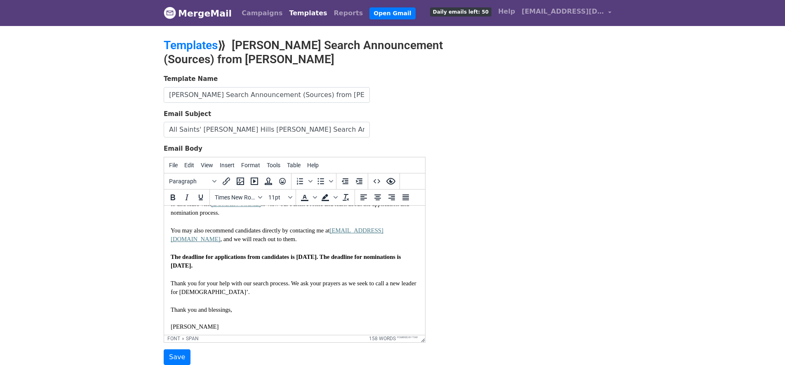
scroll to position [85, 0]
click at [169, 354] on input "Save" at bounding box center [177, 357] width 27 height 16
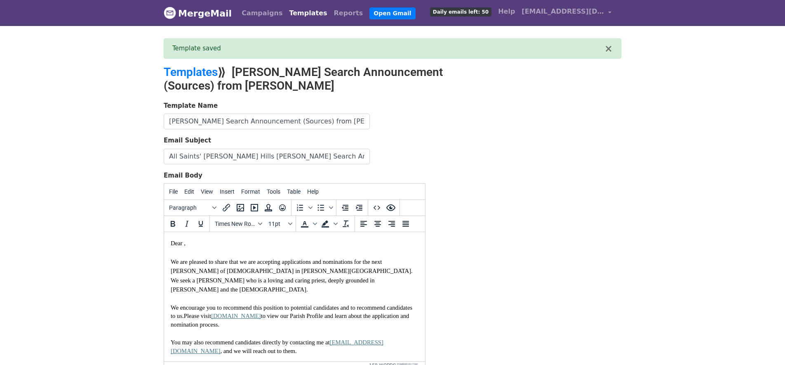
click at [196, 13] on link "MergeMail" at bounding box center [198, 13] width 68 height 17
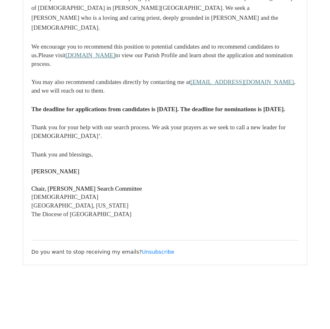
scroll to position [915, 0]
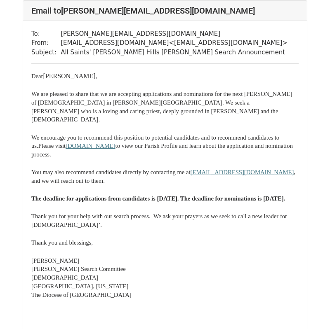
scroll to position [1139, 0]
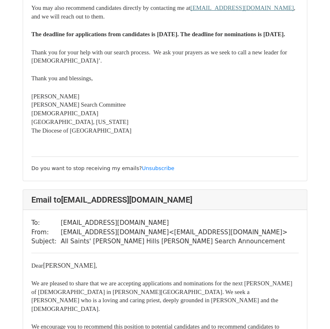
scroll to position [234, 0]
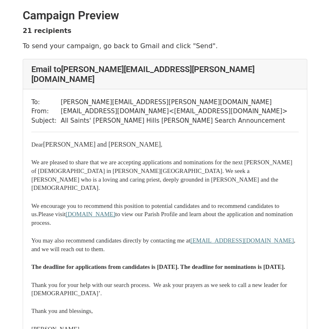
click at [183, 12] on h2 "Campaign Preview" at bounding box center [165, 16] width 285 height 14
click at [181, 10] on h2 "Campaign Preview" at bounding box center [165, 16] width 285 height 14
click at [173, 12] on h2 "Campaign Preview" at bounding box center [165, 16] width 285 height 14
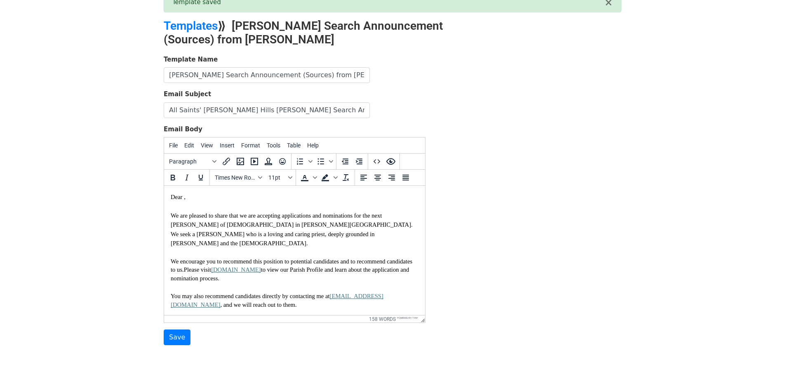
scroll to position [93, 0]
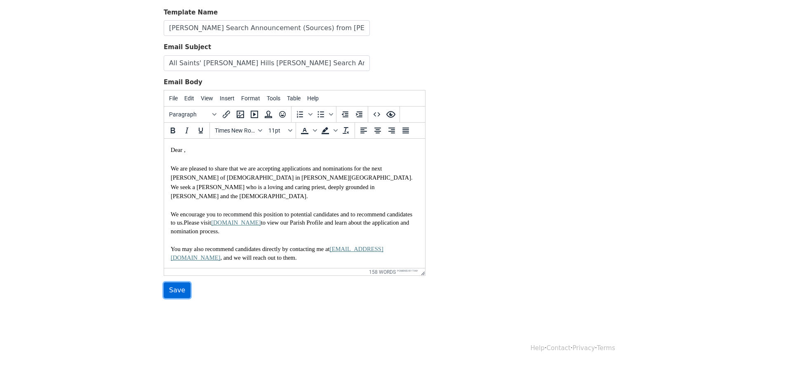
click at [171, 287] on input "Save" at bounding box center [177, 290] width 27 height 16
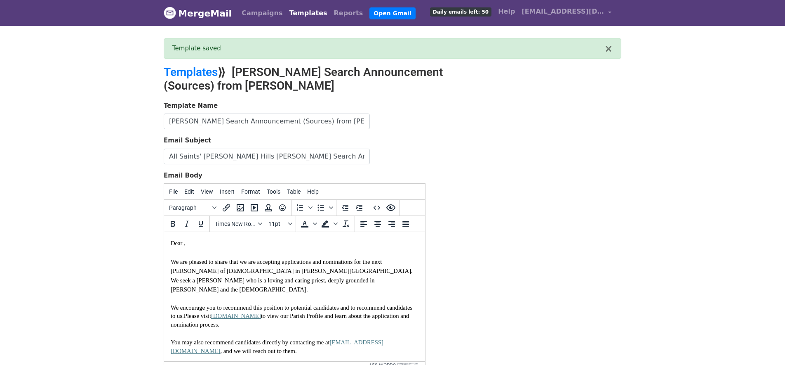
click at [190, 12] on link "MergeMail" at bounding box center [198, 13] width 68 height 17
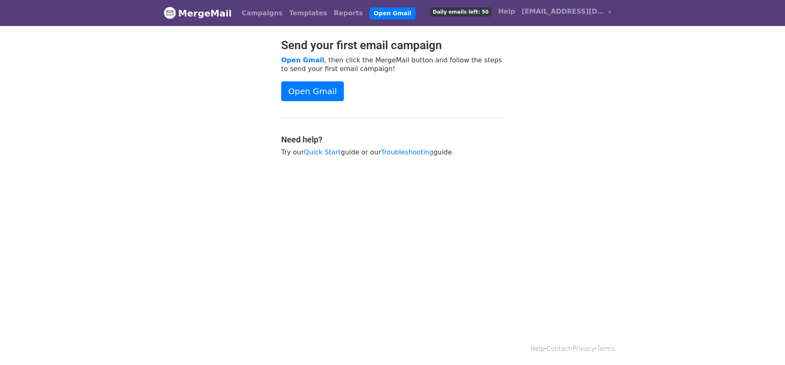
click at [199, 15] on link "MergeMail" at bounding box center [198, 13] width 68 height 17
click at [190, 14] on link "MergeMail" at bounding box center [198, 13] width 68 height 17
click at [315, 151] on link "Quick Start" at bounding box center [322, 152] width 37 height 8
click at [514, 11] on link "Help" at bounding box center [507, 11] width 24 height 16
click at [254, 12] on link "Campaigns" at bounding box center [261, 13] width 47 height 16
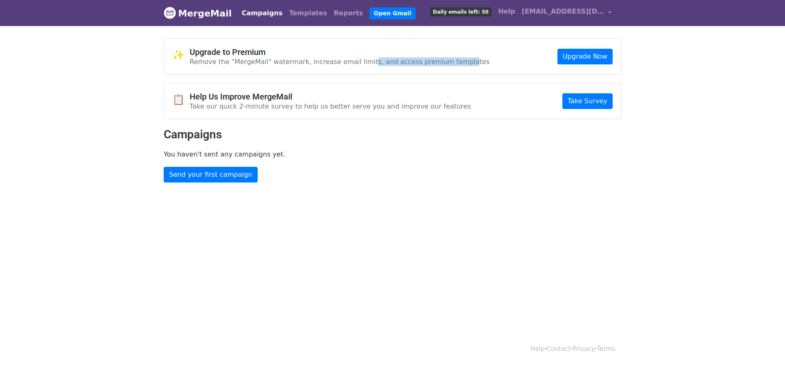
drag, startPoint x: 358, startPoint y: 60, endPoint x: 445, endPoint y: 59, distance: 87.4
click at [445, 59] on p "Remove the "MergeMail" watermark, increase email limits, and access premium tem…" at bounding box center [340, 61] width 300 height 9
click at [572, 60] on link "Upgrade Now" at bounding box center [584, 57] width 55 height 16
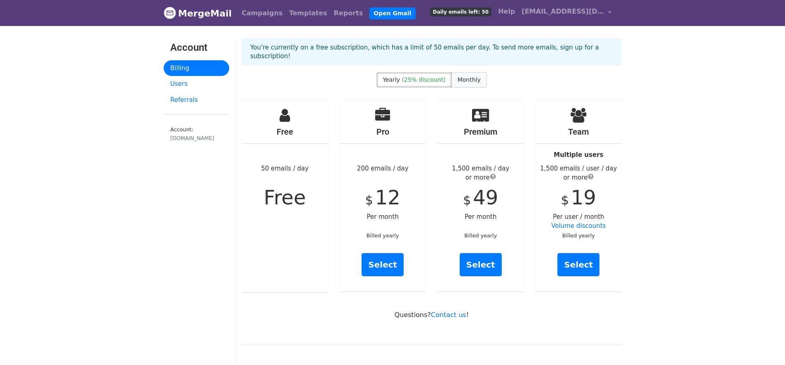
click at [477, 76] on span "Monthly" at bounding box center [469, 79] width 23 height 7
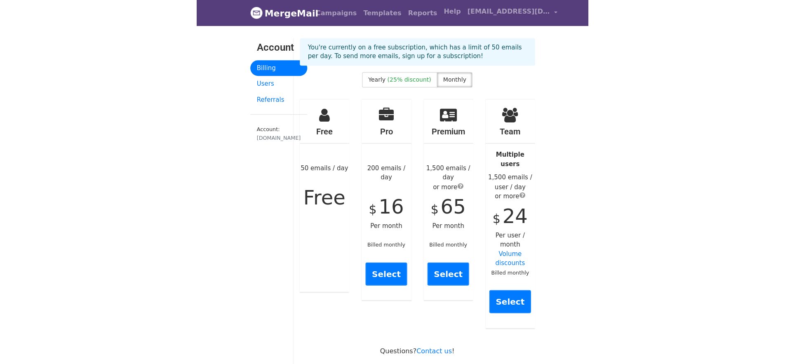
scroll to position [2, 0]
